Goal: Task Accomplishment & Management: Manage account settings

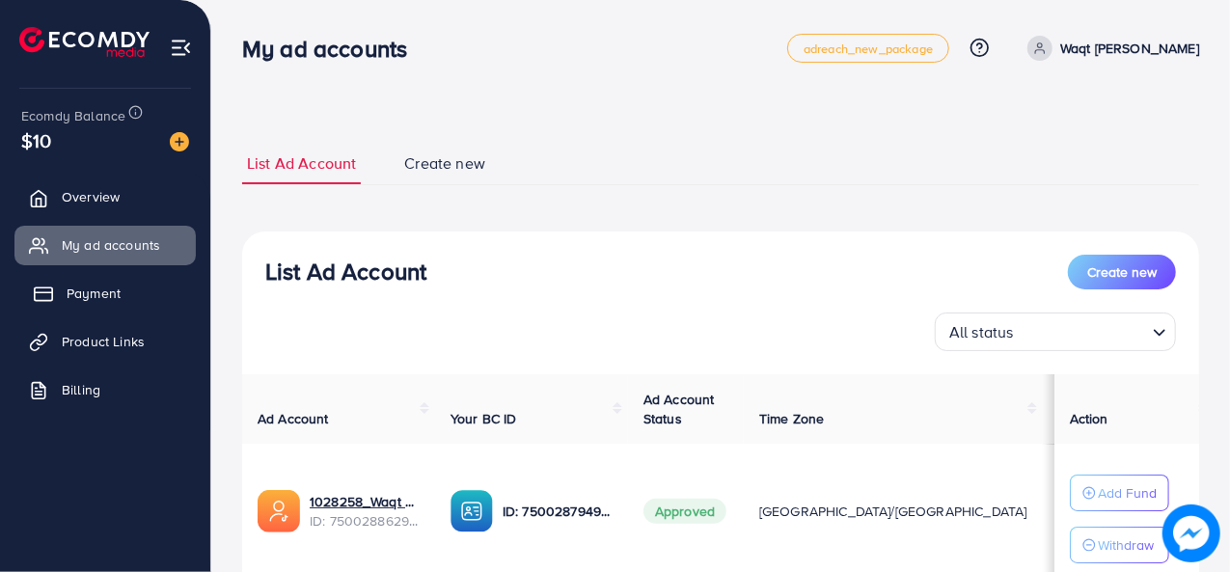
click at [96, 287] on span "Payment" at bounding box center [94, 293] width 54 height 19
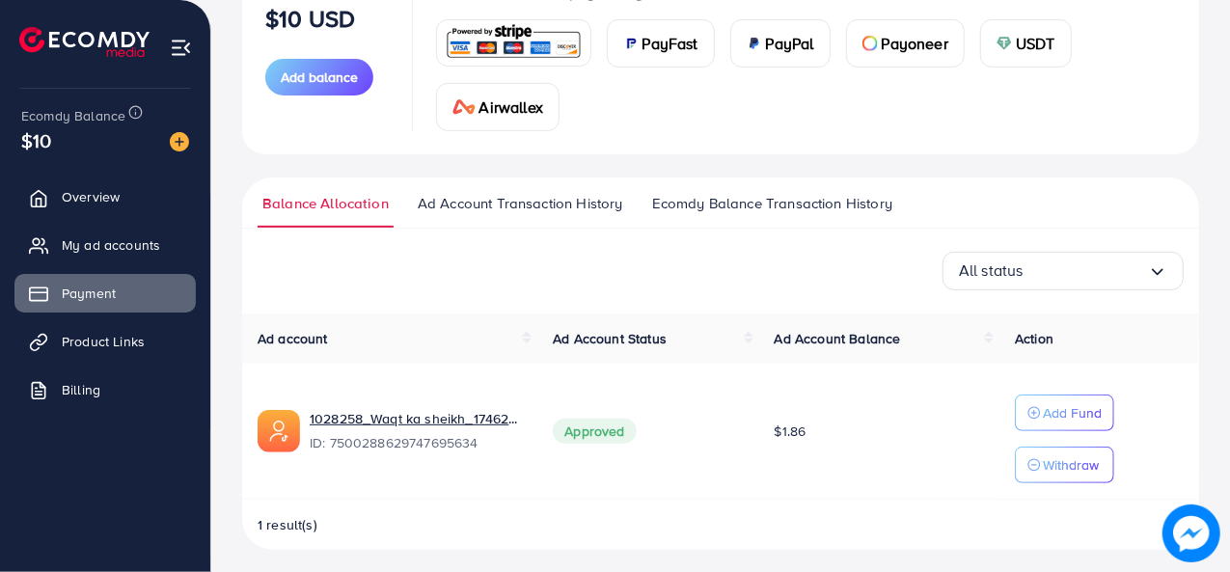
scroll to position [278, 0]
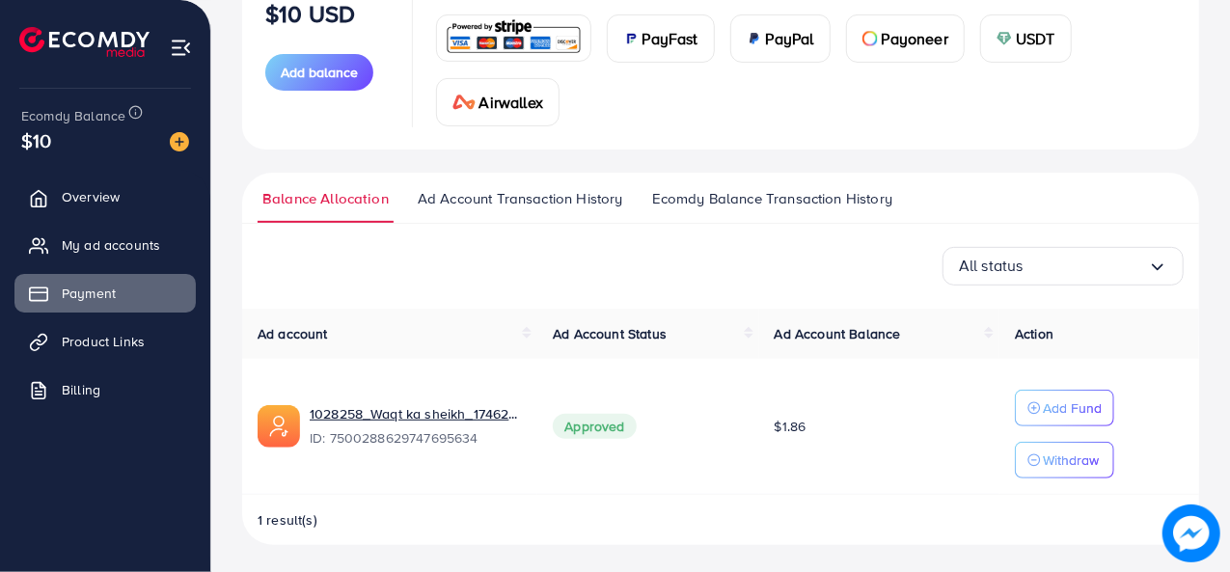
click at [1171, 286] on div "All status Loading... Ad account Ad Account Status Ad Account Balance Action 10…" at bounding box center [720, 396] width 957 height 299
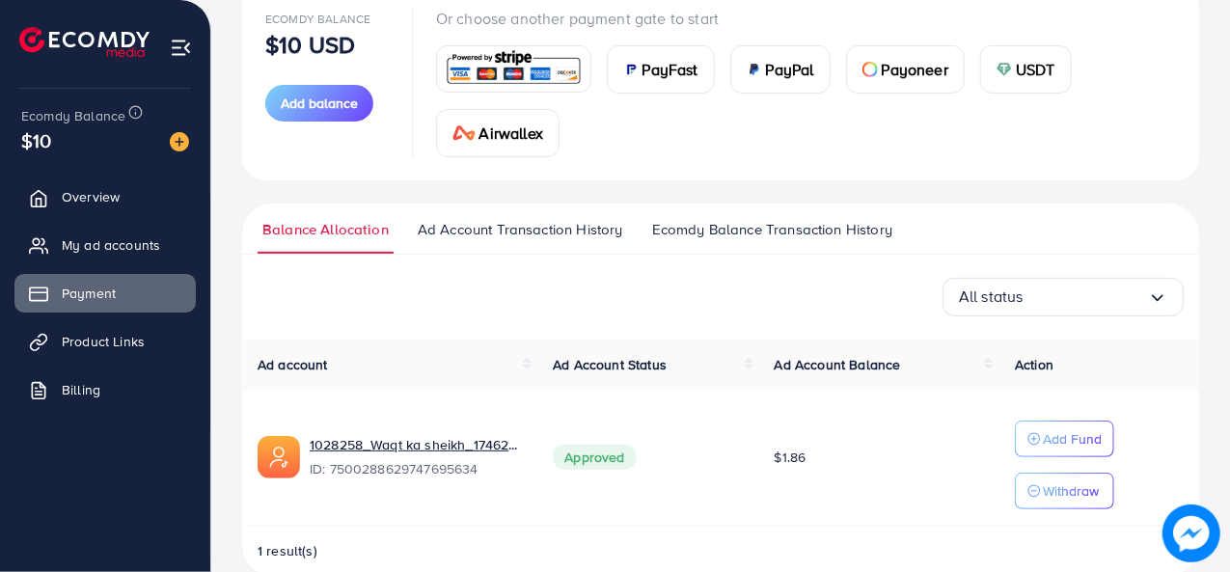
scroll to position [278, 0]
